Goal: Information Seeking & Learning: Compare options

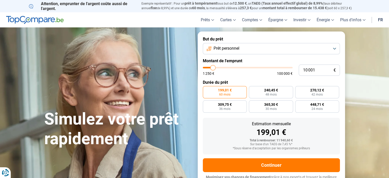
type input "10 250"
type input "10250"
type input "11 500"
type input "11500"
type input "12 500"
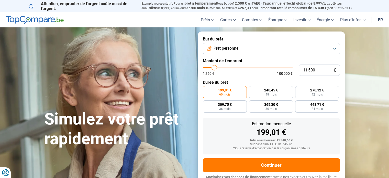
type input "12500"
type input "14 000"
type input "14000"
type input "15 750"
type input "15750"
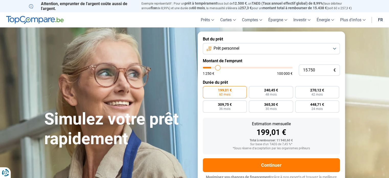
type input "18 000"
type input "18000"
type input "19 750"
type input "19750"
type input "22 000"
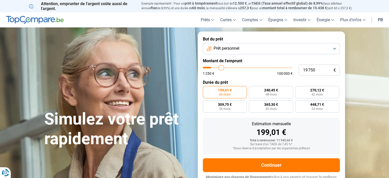
type input "22000"
type input "23 250"
type input "23250"
type input "24 250"
type input "24250"
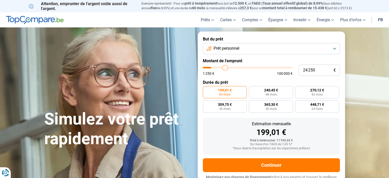
type input "25 250"
type input "25250"
type input "25 500"
type input "25500"
type input "26 000"
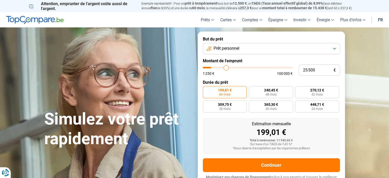
type input "26000"
type input "27 250"
type input "27250"
type input "28 000"
type input "28000"
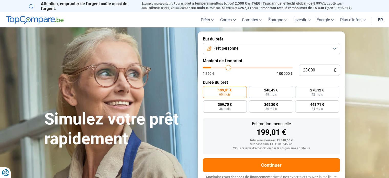
type input "29 250"
type input "29250"
type input "30 250"
type input "30250"
type input "31 250"
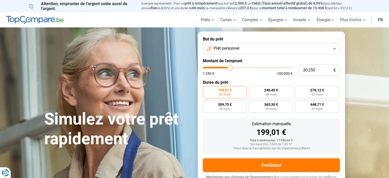
type input "31250"
type input "31 750"
type input "31750"
type input "32 500"
type input "32500"
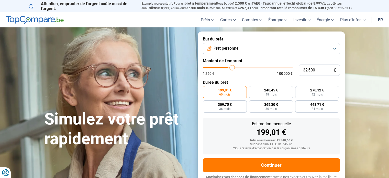
type input "33 250"
type input "33250"
type input "33 750"
type input "33750"
type input "34 500"
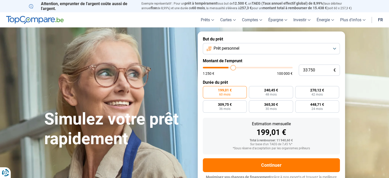
type input "34500"
type input "34 750"
type input "34750"
type input "35 000"
type input "35000"
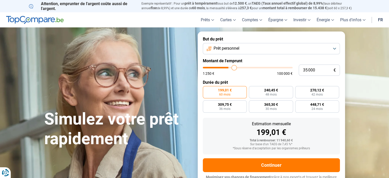
type input "35 250"
type input "35250"
type input "36 000"
type input "36000"
type input "37 250"
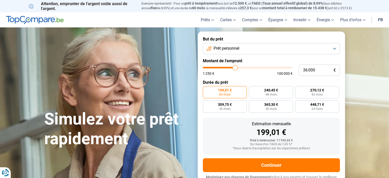
type input "37250"
type input "38 250"
type input "38250"
type input "39 000"
type input "39000"
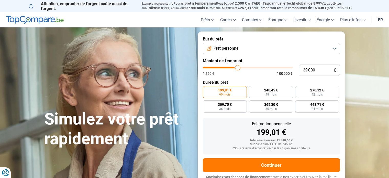
type input "40 000"
type input "40000"
type input "40 500"
type input "40500"
type input "41 000"
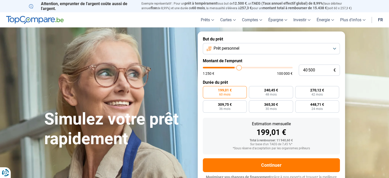
type input "41000"
type input "41 250"
type input "41250"
type input "41 500"
type input "41500"
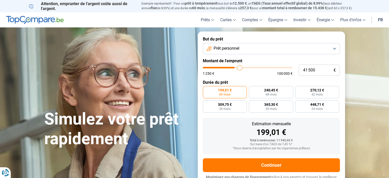
type input "42 000"
type input "42000"
type input "42 250"
type input "42250"
type input "42 500"
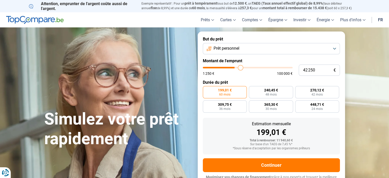
type input "42500"
type input "43 000"
type input "43000"
type input "43 250"
type input "43250"
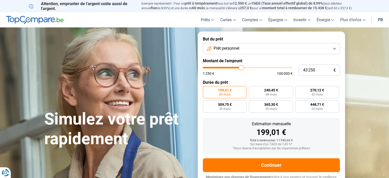
type input "43 500"
type input "43500"
type input "43 750"
type input "43750"
type input "44 000"
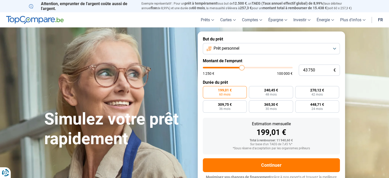
type input "44000"
type input "44 250"
type input "44250"
type input "44 500"
type input "44500"
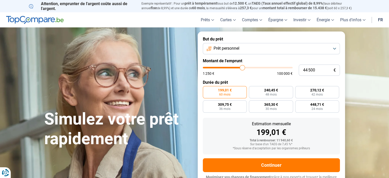
type input "44 750"
type input "44750"
type input "44 500"
type input "44500"
type input "44 250"
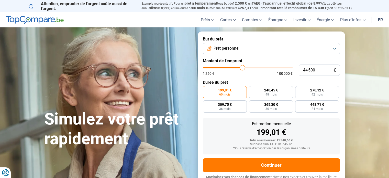
type input "44250"
type input "44 000"
type input "44000"
type input "43 500"
type input "43500"
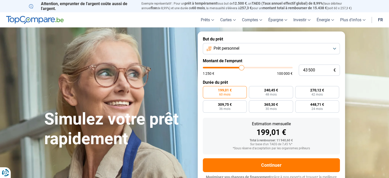
type input "43 000"
type input "43000"
type input "42 500"
type input "42500"
type input "42 250"
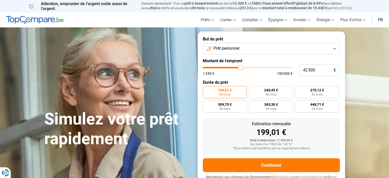
type input "42250"
type input "41 750"
type input "41750"
type input "41 500"
type input "41500"
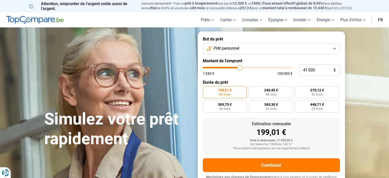
type input "41 250"
type input "41250"
type input "41 000"
type input "41000"
type input "40 750"
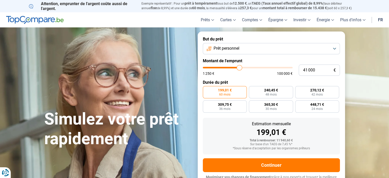
type input "40750"
type input "40 500"
type input "40500"
type input "40 250"
type input "40250"
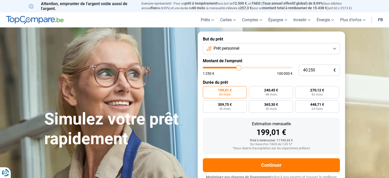
type input "40 000"
type input "40000"
type input "39 750"
type input "39750"
type input "40 000"
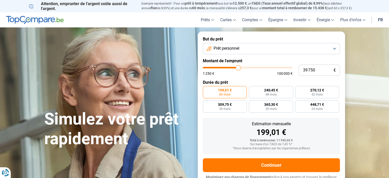
type input "40000"
type input "40 250"
type input "40250"
type input "40 750"
type input "40750"
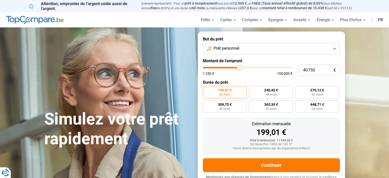
type input "41 000"
type input "41000"
type input "41 250"
type input "41250"
type input "41 500"
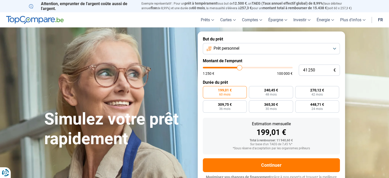
type input "41500"
type input "42 000"
type input "42000"
type input "42 250"
type input "42250"
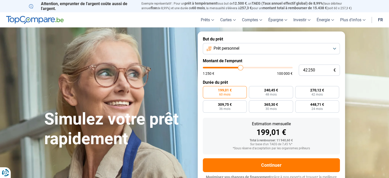
type input "42 500"
type input "42500"
type input "42 750"
type input "42750"
type input "43 000"
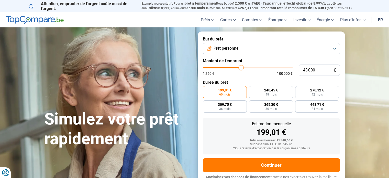
drag, startPoint x: 213, startPoint y: 67, endPoint x: 241, endPoint y: 70, distance: 28.0
type input "43000"
click at [241, 68] on input "range" at bounding box center [248, 68] width 90 height 2
radio input "false"
